Goal: Transaction & Acquisition: Download file/media

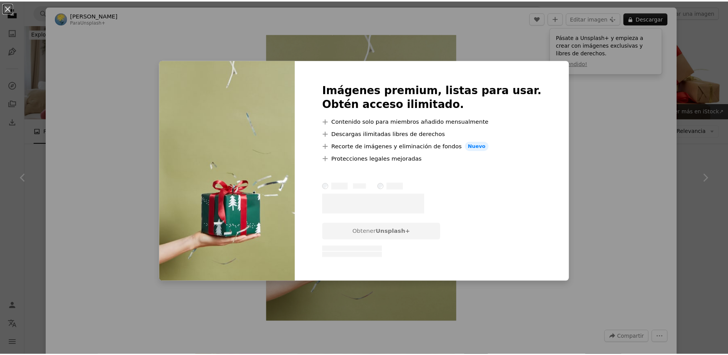
scroll to position [883, 0]
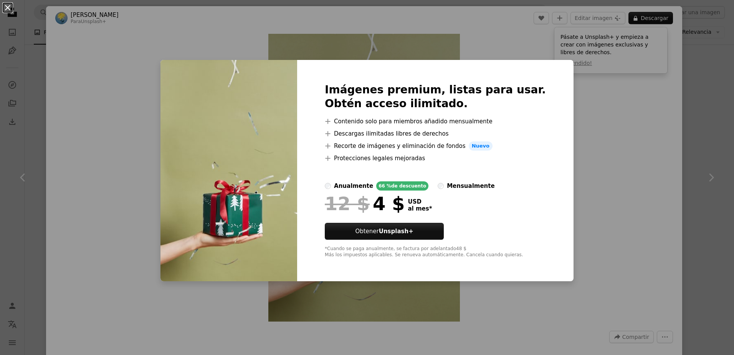
click at [7, 4] on button "An X shape" at bounding box center [7, 7] width 9 height 9
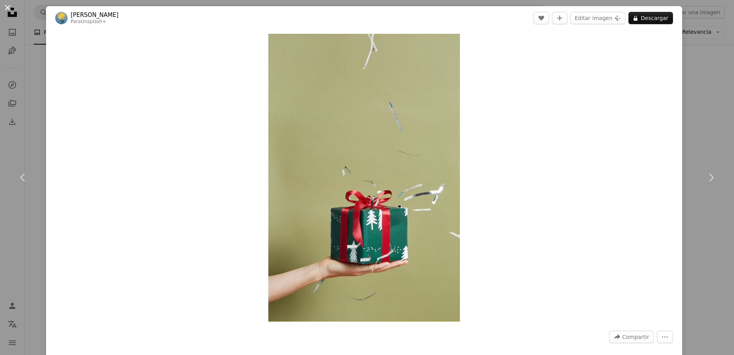
click at [11, 8] on button "An X shape" at bounding box center [7, 7] width 9 height 9
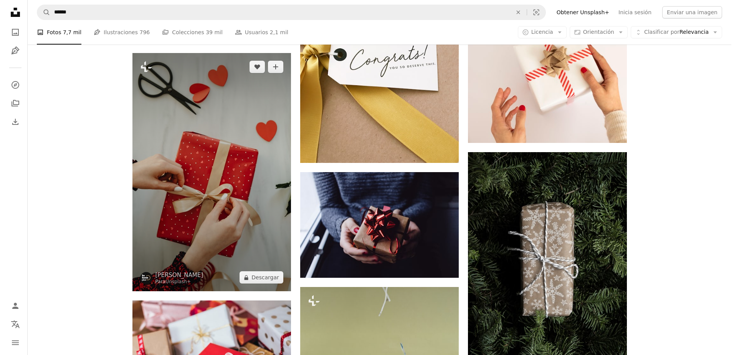
scroll to position [729, 0]
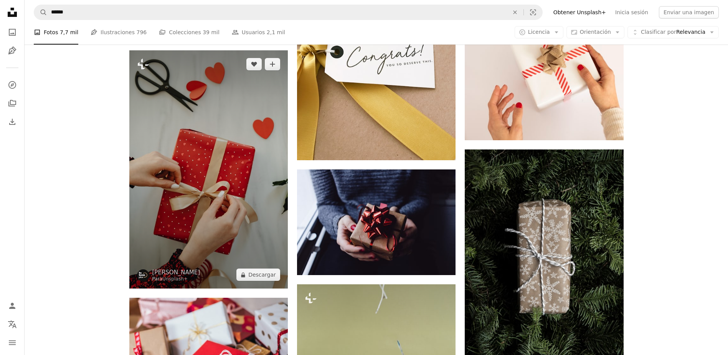
click at [215, 141] on img at bounding box center [208, 169] width 159 height 238
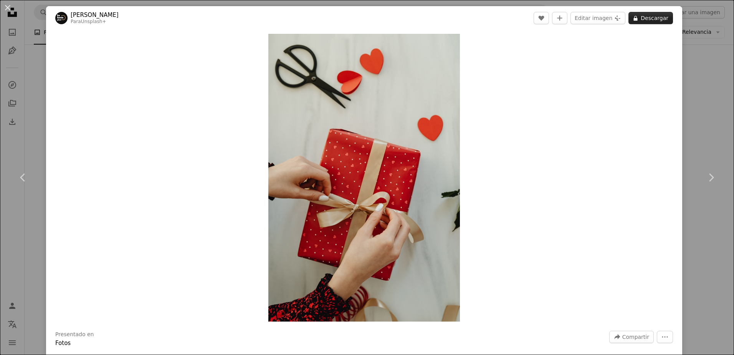
click at [658, 19] on button "A lock Descargar" at bounding box center [650, 18] width 45 height 12
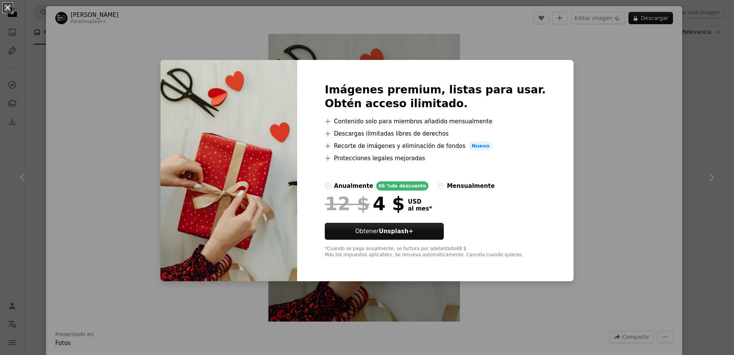
click at [11, 6] on button "An X shape" at bounding box center [7, 7] width 9 height 9
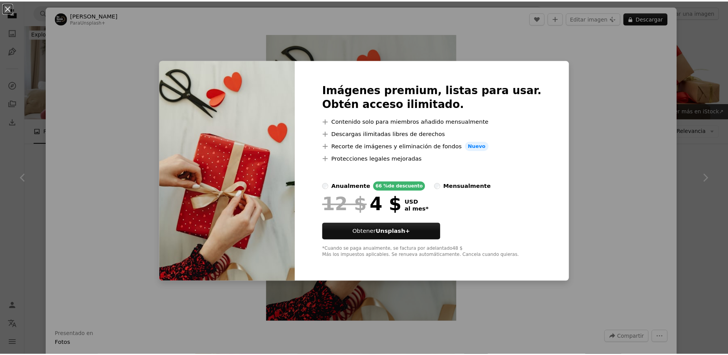
scroll to position [652, 0]
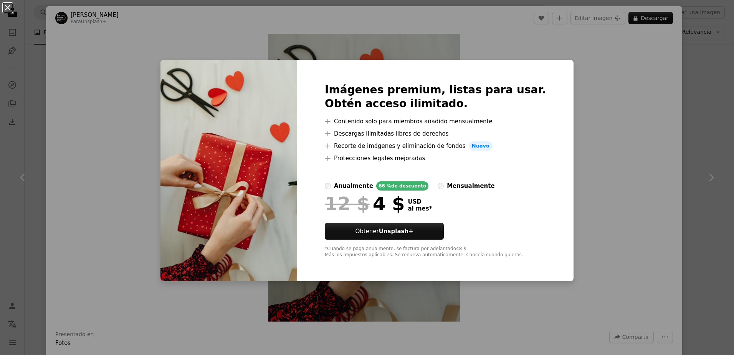
click at [5, 5] on button "An X shape" at bounding box center [7, 7] width 9 height 9
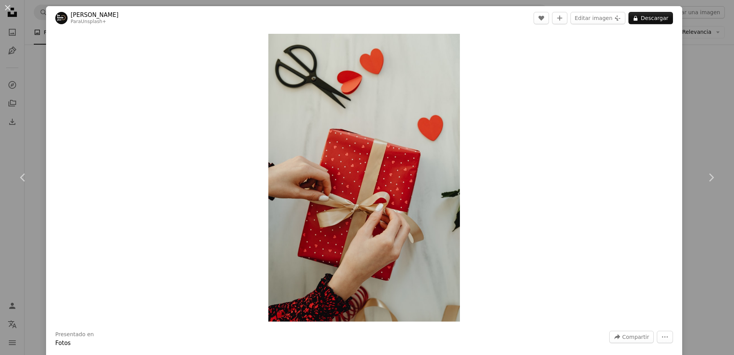
click at [5, 5] on button "An X shape" at bounding box center [7, 7] width 9 height 9
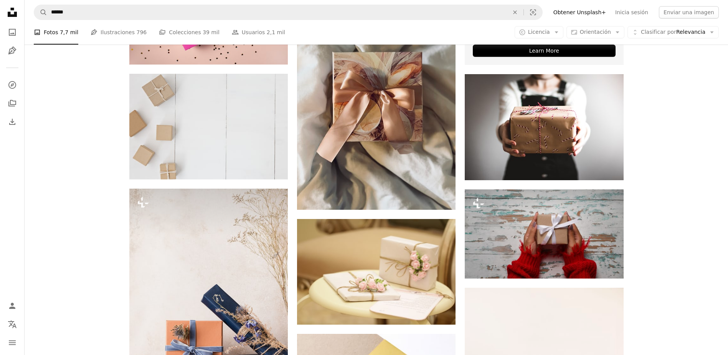
scroll to position [345, 0]
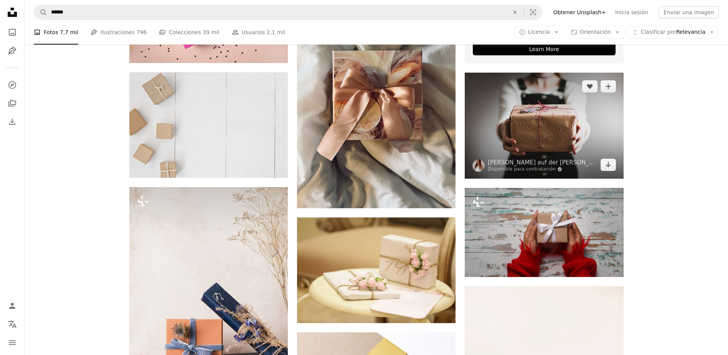
click at [543, 137] on img at bounding box center [544, 126] width 159 height 106
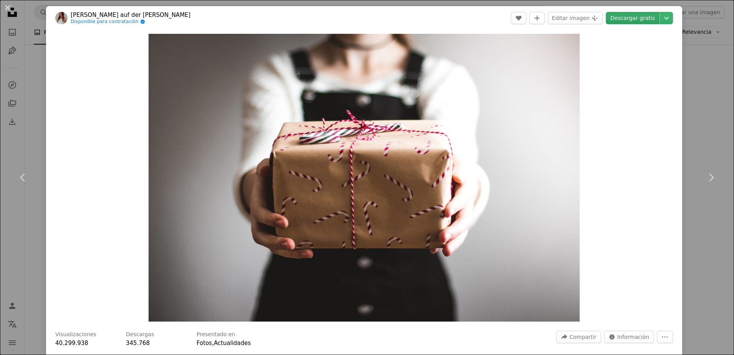
click at [641, 20] on link "Descargar gratis" at bounding box center [633, 18] width 54 height 12
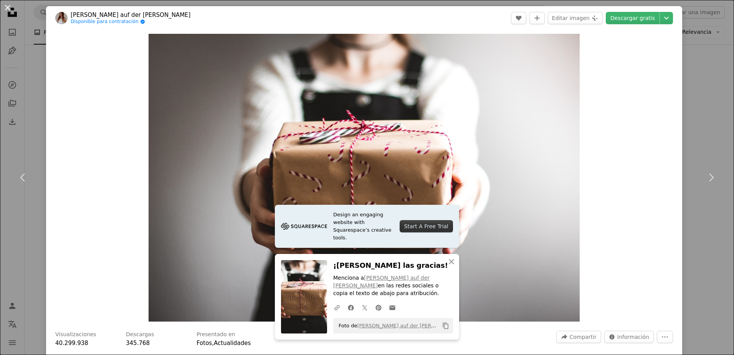
click at [10, 11] on button "An X shape" at bounding box center [7, 7] width 9 height 9
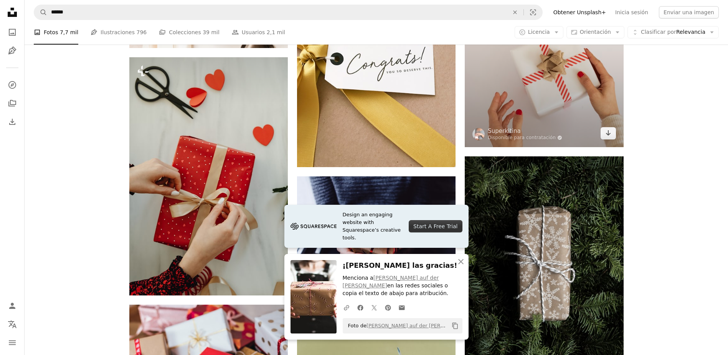
scroll to position [729, 0]
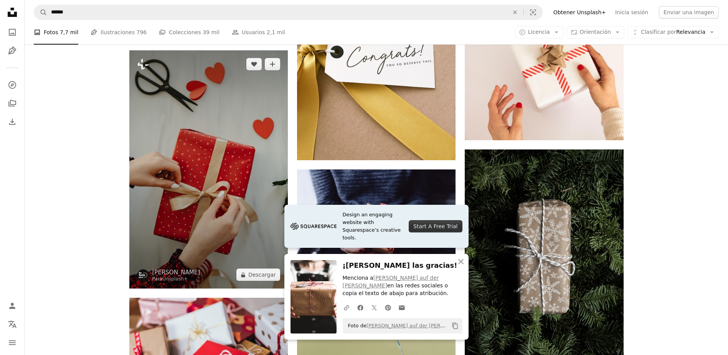
click at [222, 181] on img at bounding box center [208, 169] width 159 height 238
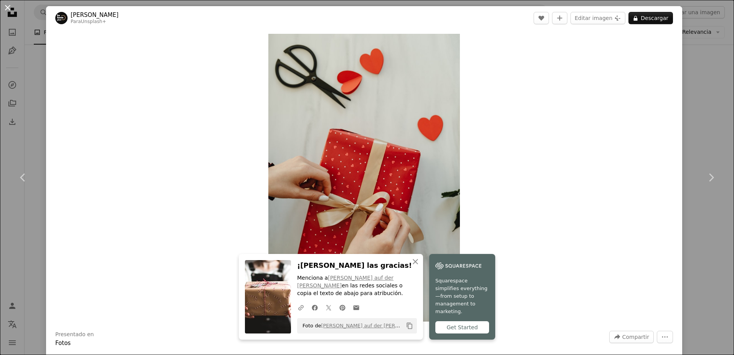
click at [12, 7] on button "An X shape" at bounding box center [7, 7] width 9 height 9
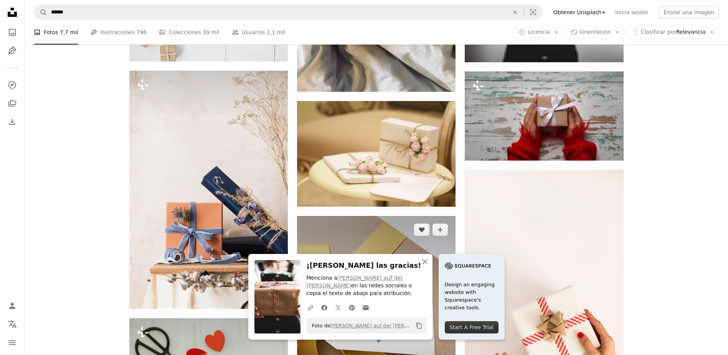
scroll to position [461, 0]
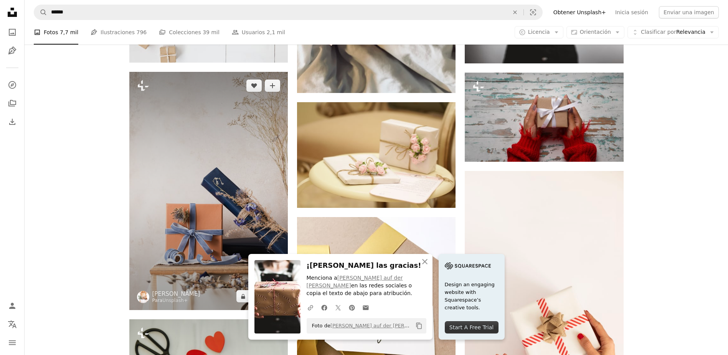
click at [215, 208] on img at bounding box center [208, 191] width 159 height 238
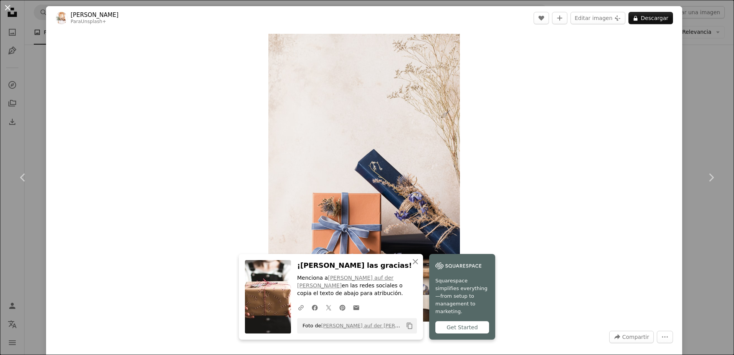
click at [6, 5] on button "An X shape" at bounding box center [7, 7] width 9 height 9
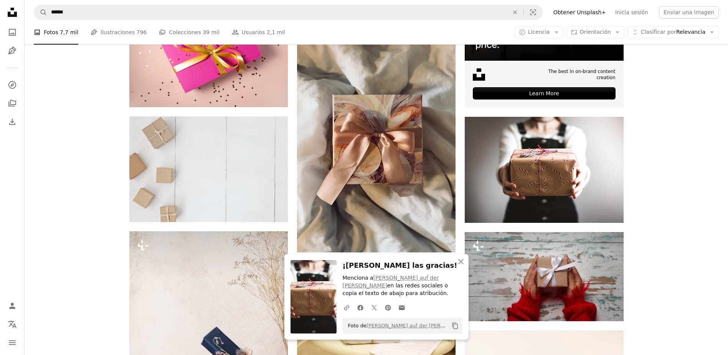
scroll to position [269, 0]
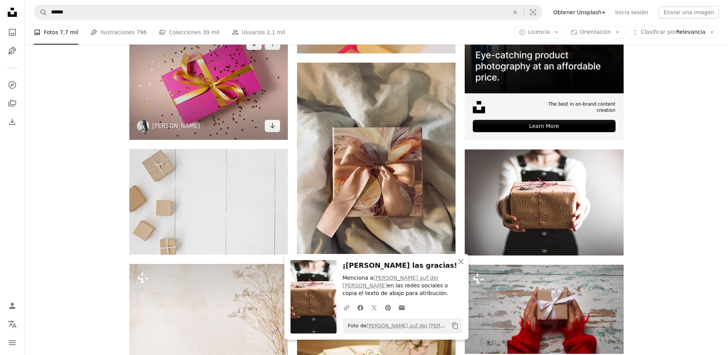
click at [214, 92] on img at bounding box center [208, 85] width 159 height 110
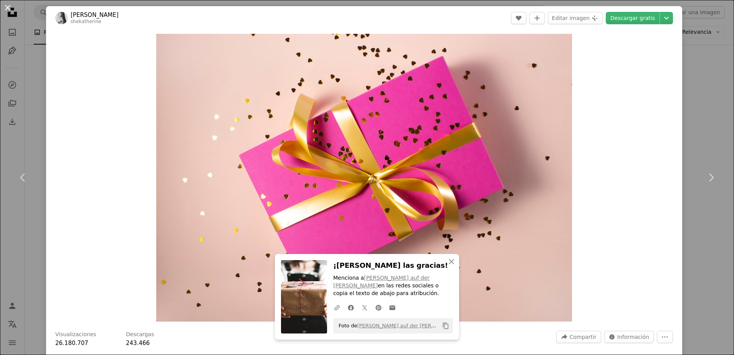
click at [6, 7] on button "An X shape" at bounding box center [7, 7] width 9 height 9
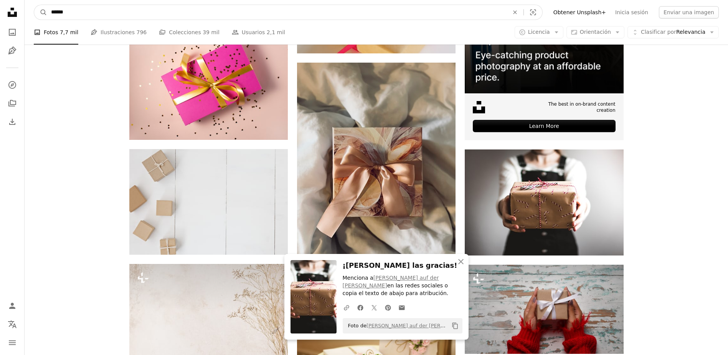
drag, startPoint x: 75, startPoint y: 10, endPoint x: 15, endPoint y: 8, distance: 59.9
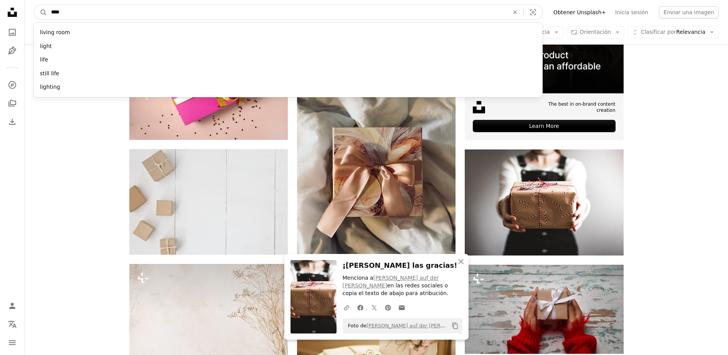
type input "*****"
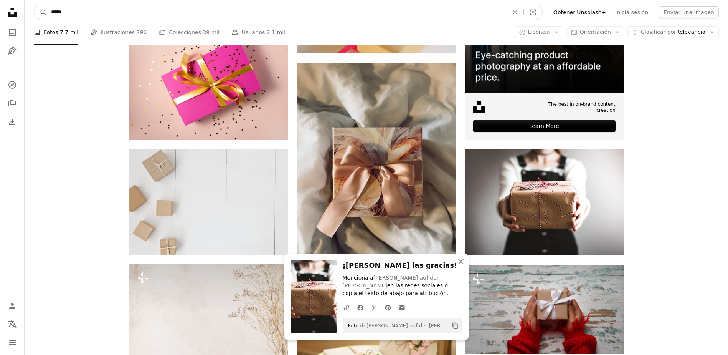
click button "A magnifying glass" at bounding box center [40, 12] width 13 height 15
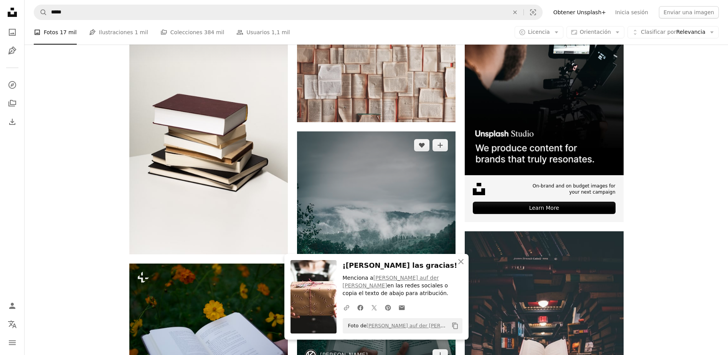
scroll to position [192, 0]
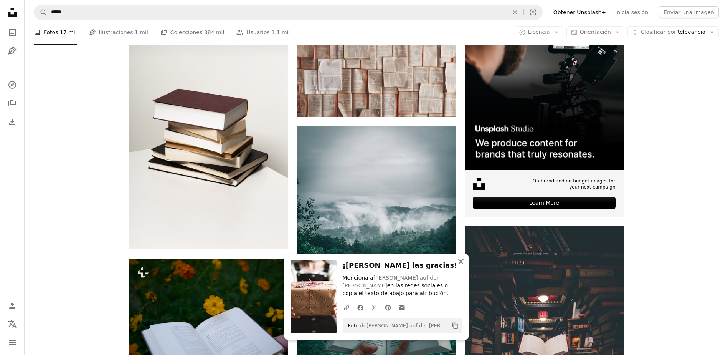
click at [460, 266] on icon "An X shape" at bounding box center [460, 261] width 9 height 9
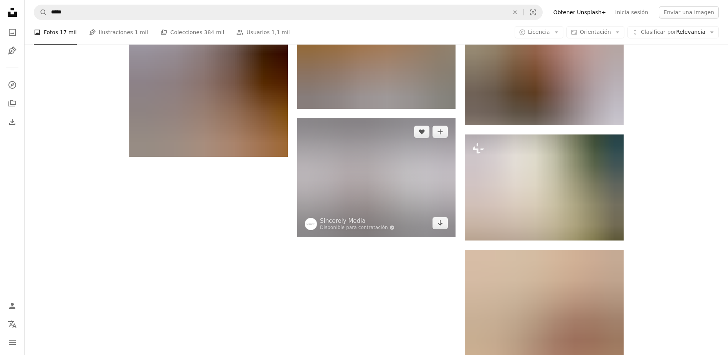
scroll to position [1151, 0]
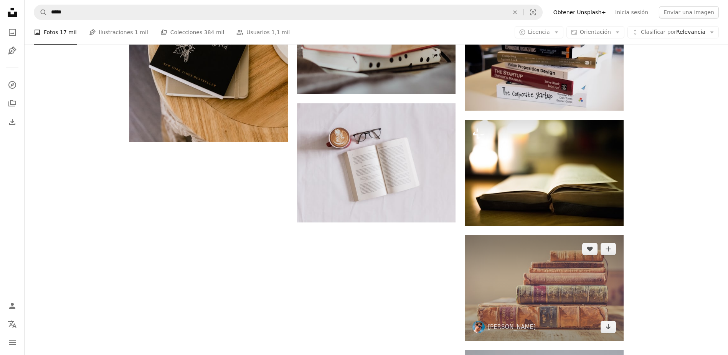
click at [537, 299] on img at bounding box center [544, 288] width 159 height 106
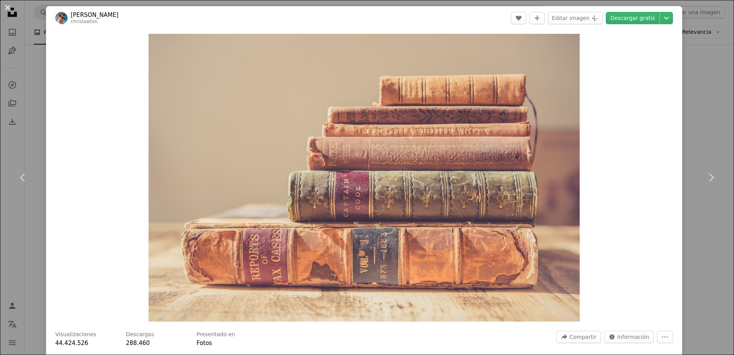
click at [10, 8] on button "An X shape" at bounding box center [7, 7] width 9 height 9
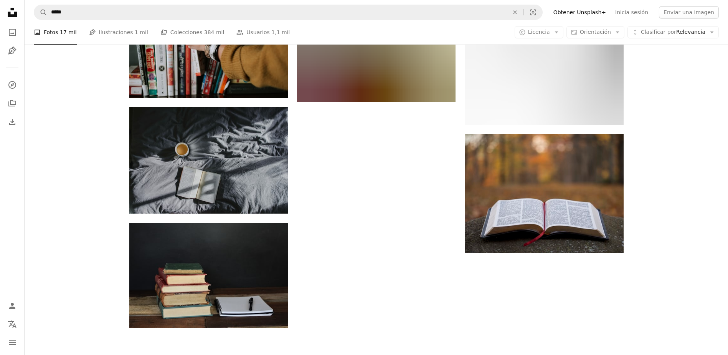
scroll to position [2303, 0]
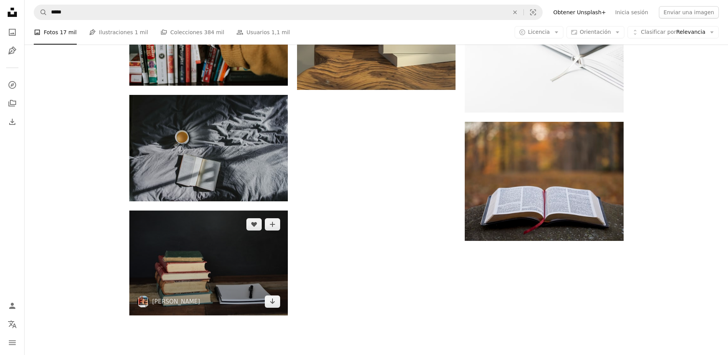
click at [204, 280] on img at bounding box center [208, 262] width 159 height 105
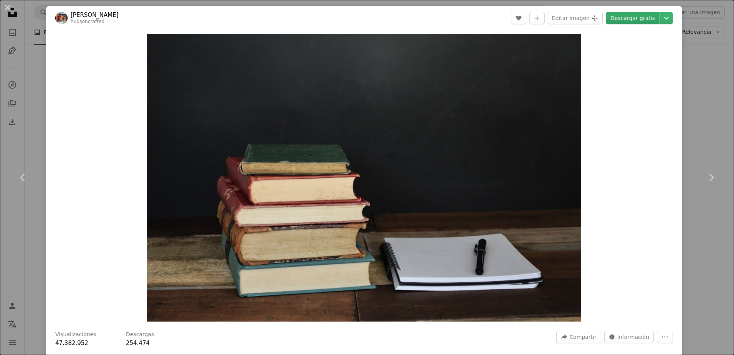
click at [643, 15] on link "Descargar gratis" at bounding box center [633, 18] width 54 height 12
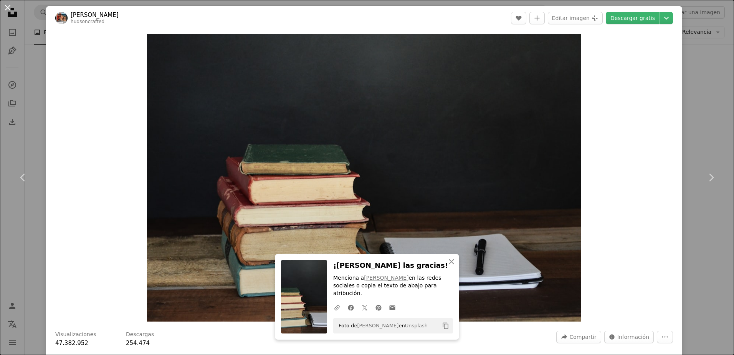
click at [8, 5] on button "An X shape" at bounding box center [7, 7] width 9 height 9
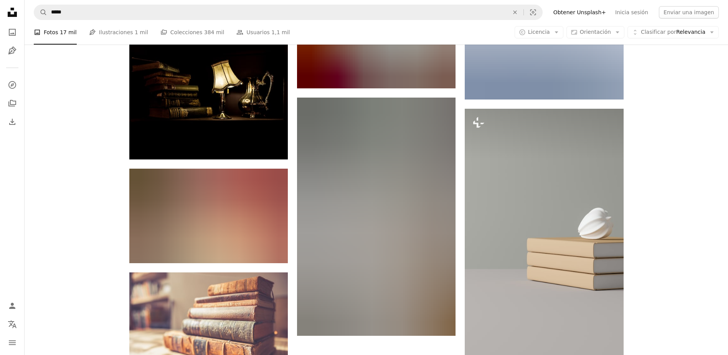
scroll to position [3378, 0]
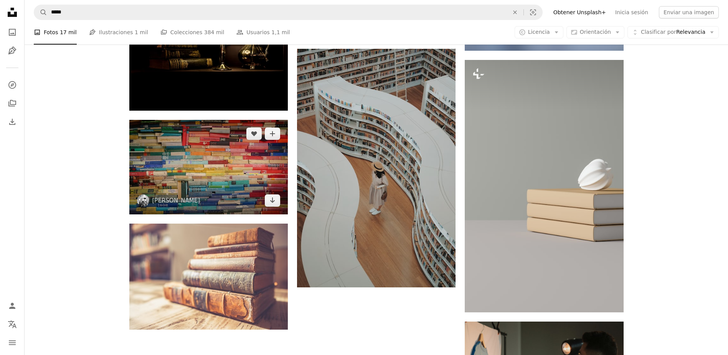
click at [213, 152] on img at bounding box center [208, 167] width 159 height 94
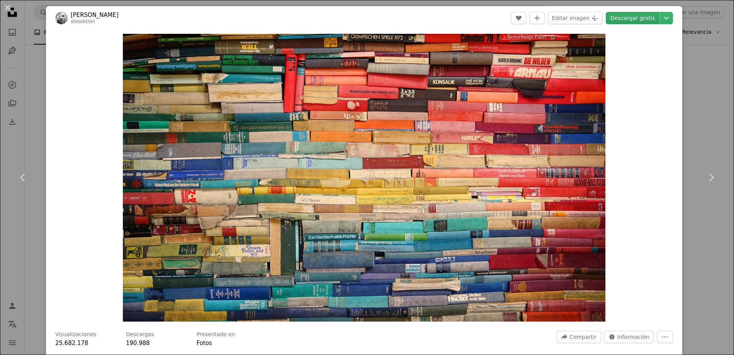
click at [629, 14] on link "Descargar gratis" at bounding box center [633, 18] width 54 height 12
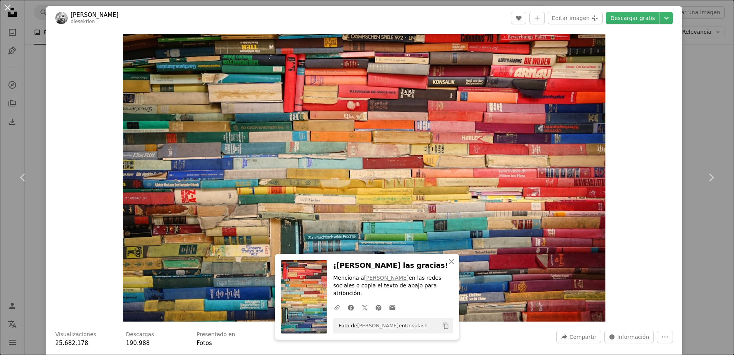
click at [10, 7] on button "An X shape" at bounding box center [7, 7] width 9 height 9
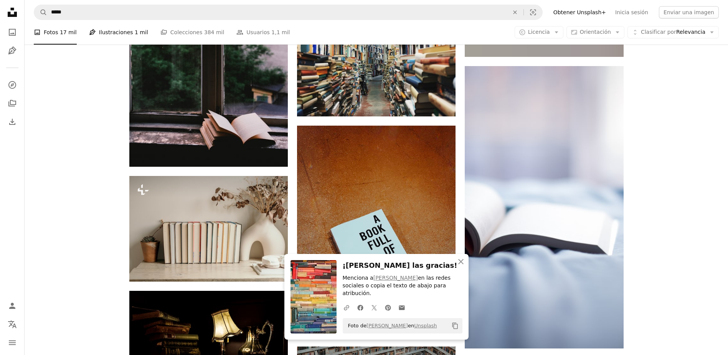
scroll to position [3071, 0]
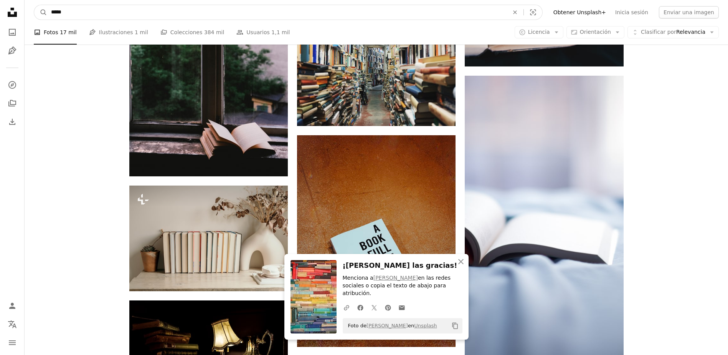
drag, startPoint x: 101, startPoint y: 14, endPoint x: 15, endPoint y: 14, distance: 86.0
type input "*******"
click button "A magnifying glass" at bounding box center [40, 12] width 13 height 15
